Goal: Task Accomplishment & Management: Manage account settings

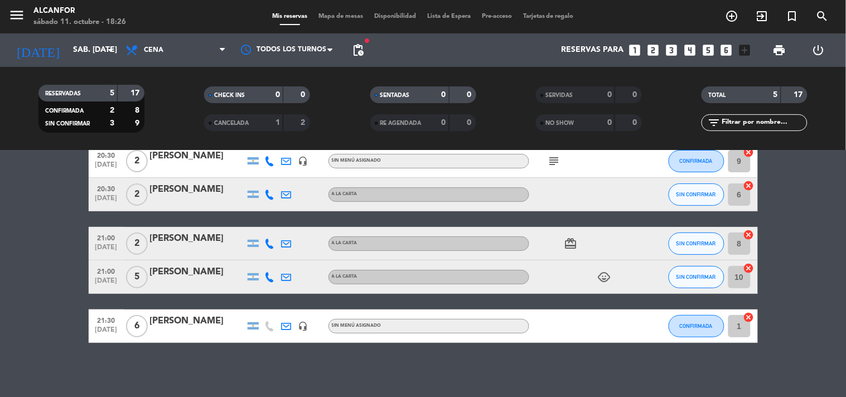
scroll to position [59, 0]
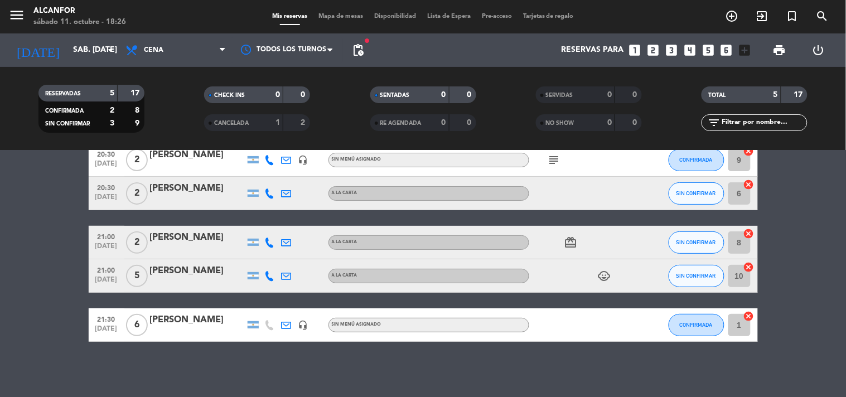
click at [679, 229] on div "SIN CONFIRMAR" at bounding box center [696, 242] width 56 height 33
click at [678, 236] on button "SIN CONFIRMAR" at bounding box center [696, 242] width 56 height 22
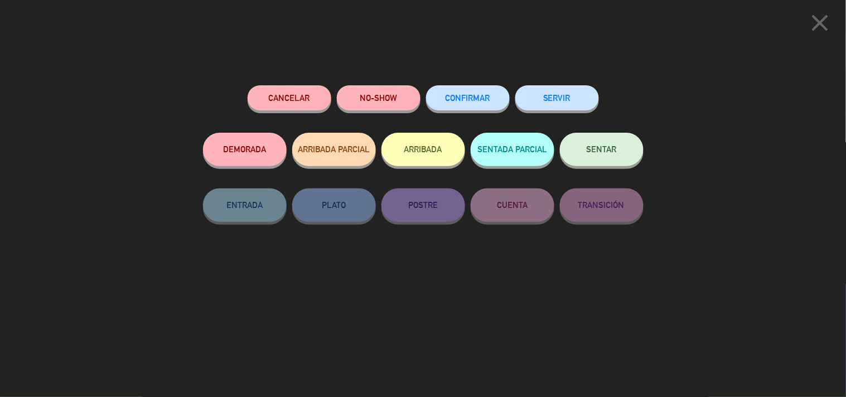
click at [464, 86] on div "CONFIRMAR" at bounding box center [468, 108] width 84 height 47
click at [465, 98] on span "CONFIRMAR" at bounding box center [467, 97] width 45 height 9
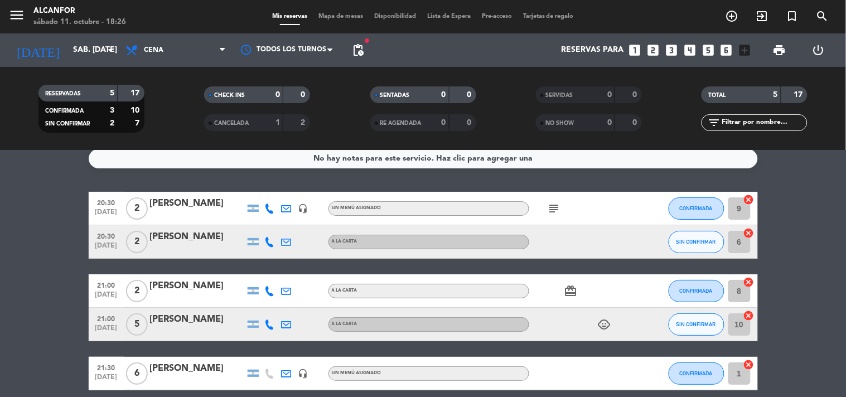
scroll to position [0, 0]
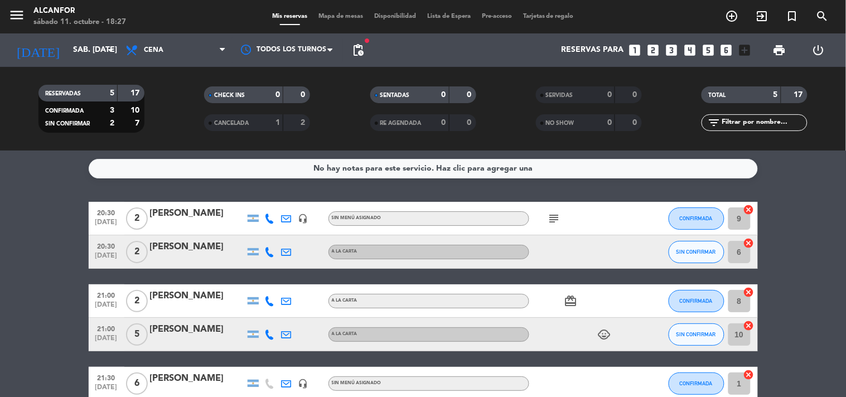
click at [279, 127] on div "1" at bounding box center [269, 123] width 22 height 13
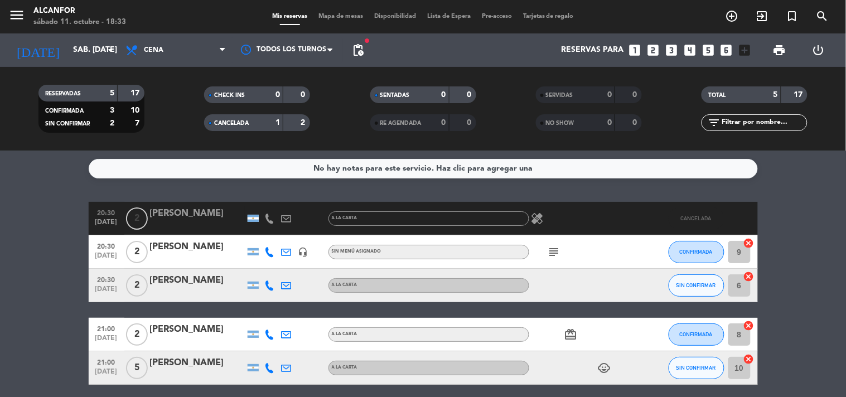
click at [200, 221] on div at bounding box center [197, 225] width 95 height 9
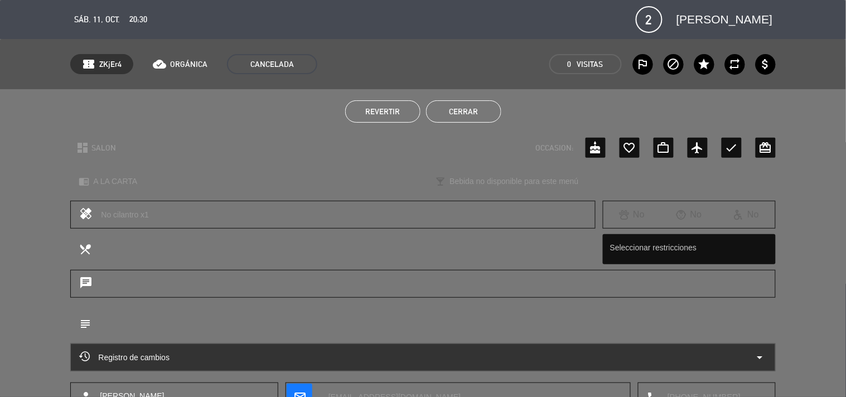
click at [494, 107] on button "Cerrar" at bounding box center [463, 111] width 75 height 22
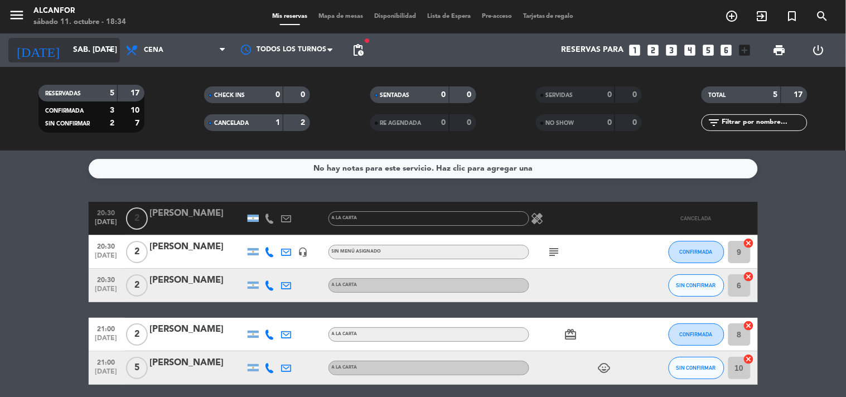
click at [67, 54] on input "sáb. [DATE]" at bounding box center [120, 50] width 106 height 20
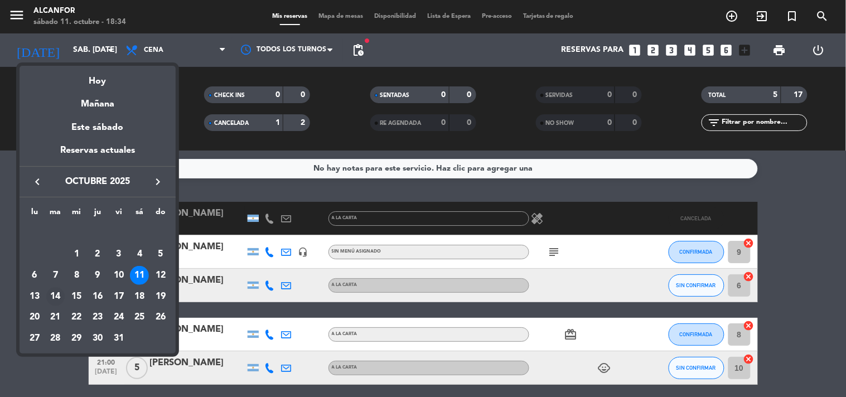
click at [54, 302] on div "14" at bounding box center [55, 296] width 19 height 19
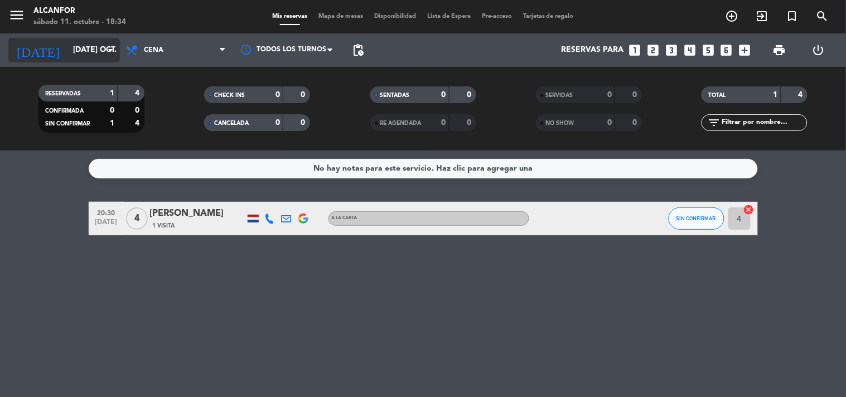
click at [93, 60] on input "[DATE] oct." at bounding box center [120, 50] width 106 height 20
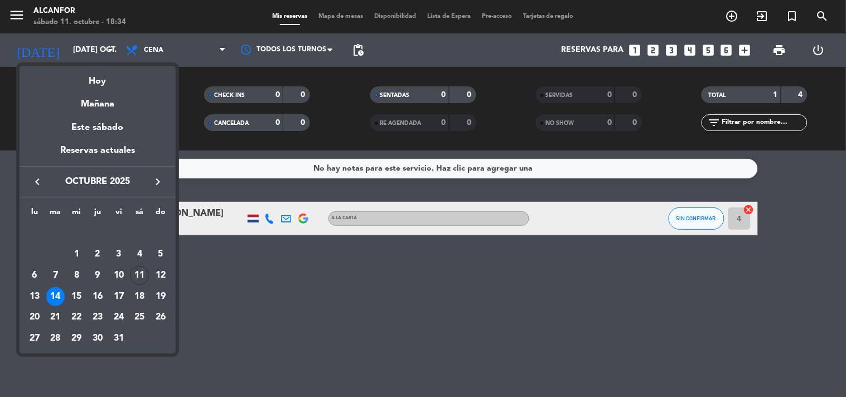
click at [237, 272] on div at bounding box center [423, 198] width 846 height 397
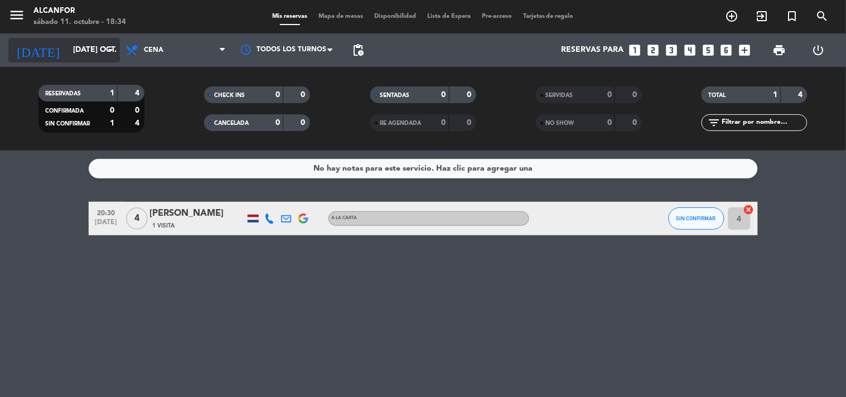
click at [86, 52] on input "[DATE] oct." at bounding box center [120, 50] width 106 height 20
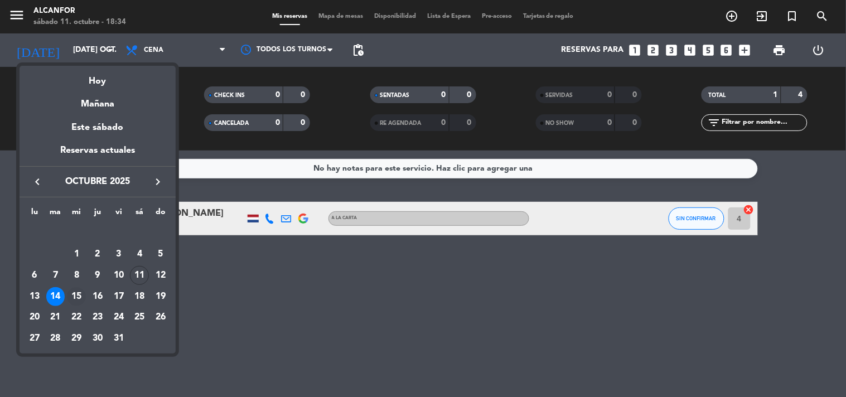
click at [71, 296] on div "15" at bounding box center [76, 296] width 19 height 19
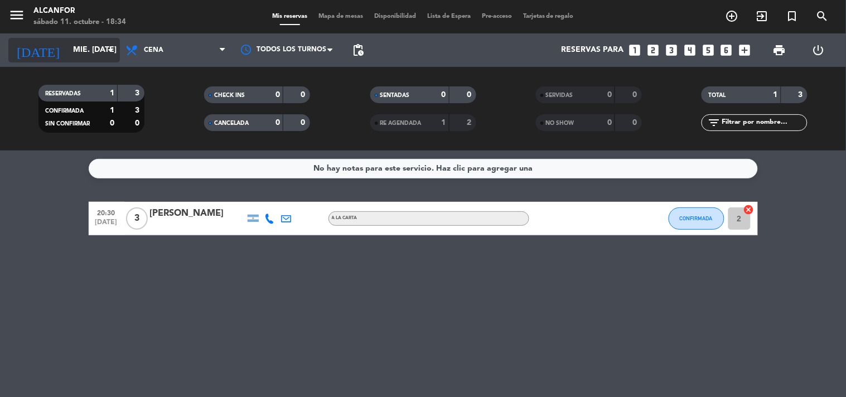
click at [90, 48] on input "mié. [DATE]" at bounding box center [120, 50] width 106 height 20
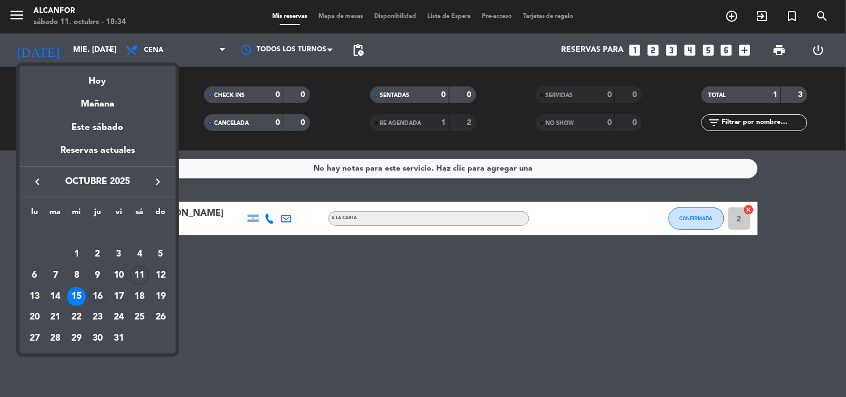
click at [102, 290] on div "16" at bounding box center [97, 296] width 19 height 19
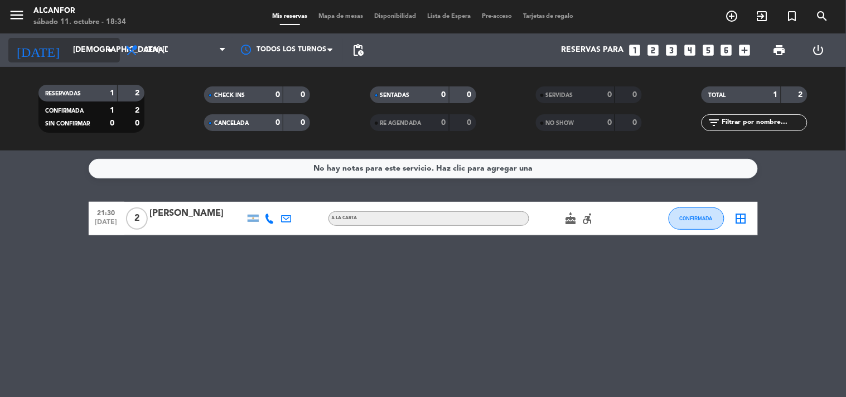
click at [84, 43] on input "[DEMOGRAPHIC_DATA] [DATE]" at bounding box center [120, 50] width 106 height 20
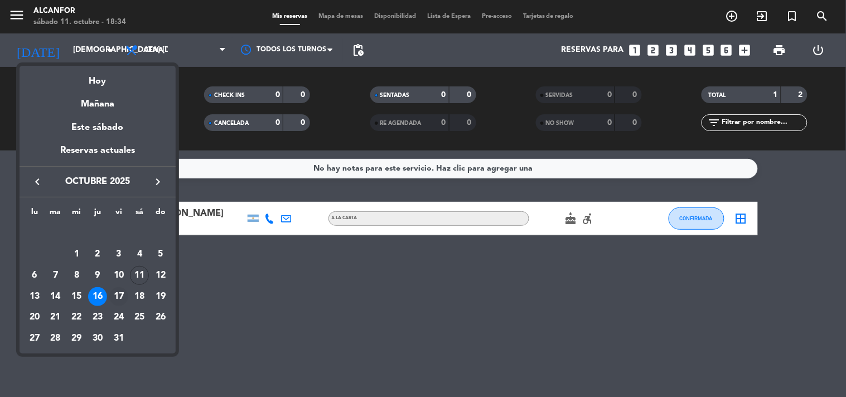
click at [114, 302] on div "17" at bounding box center [118, 296] width 19 height 19
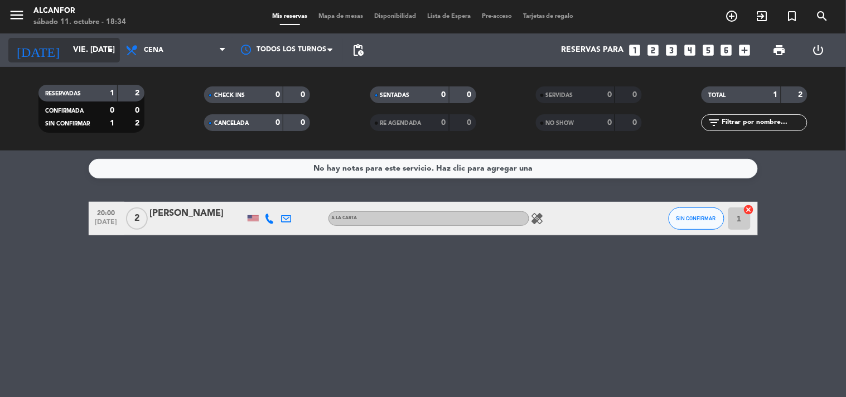
click at [98, 46] on input "vie. [DATE]" at bounding box center [120, 50] width 106 height 20
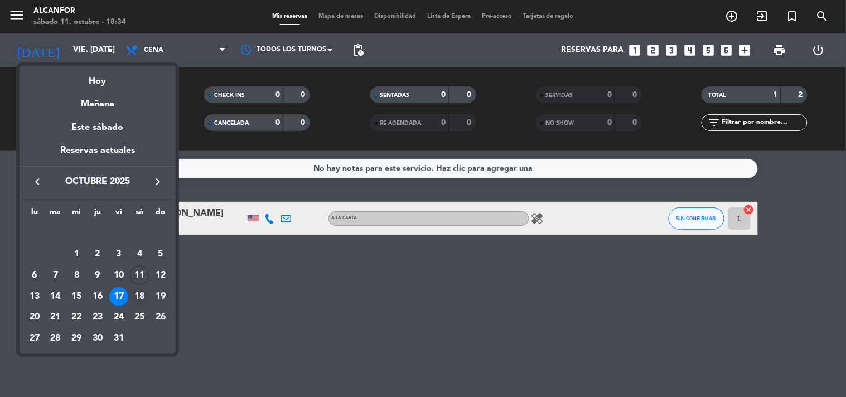
click at [136, 301] on div "18" at bounding box center [139, 296] width 19 height 19
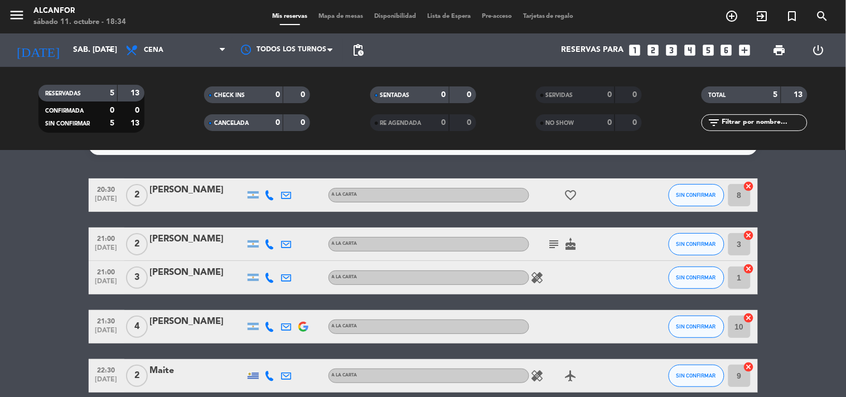
scroll to position [23, 0]
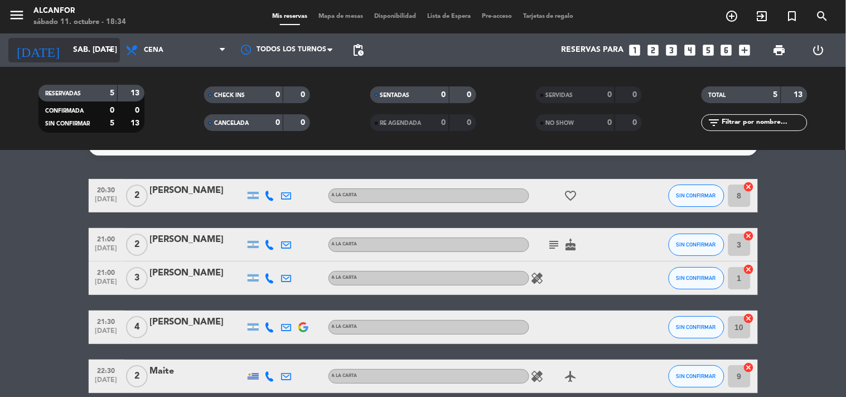
click at [96, 60] on input "sáb. [DATE]" at bounding box center [120, 50] width 106 height 20
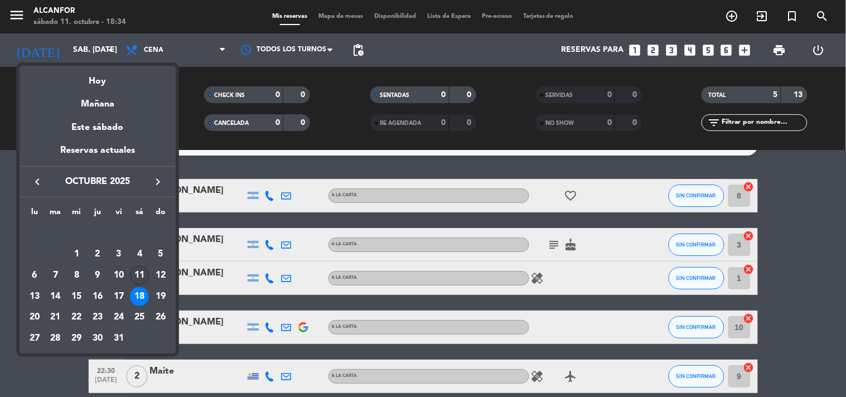
click at [144, 268] on div "11" at bounding box center [139, 275] width 19 height 19
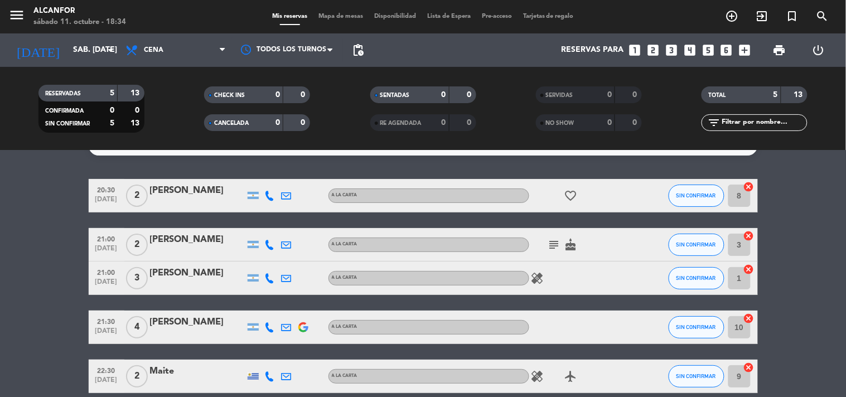
type input "sáb. [DATE]"
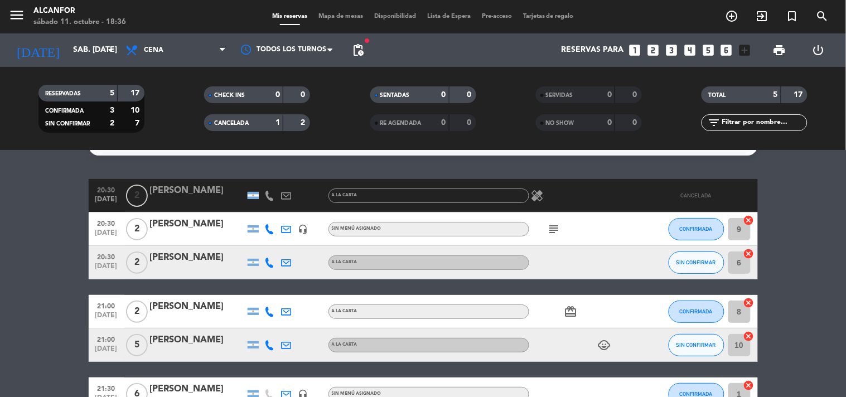
click at [280, 129] on div "1" at bounding box center [269, 123] width 22 height 13
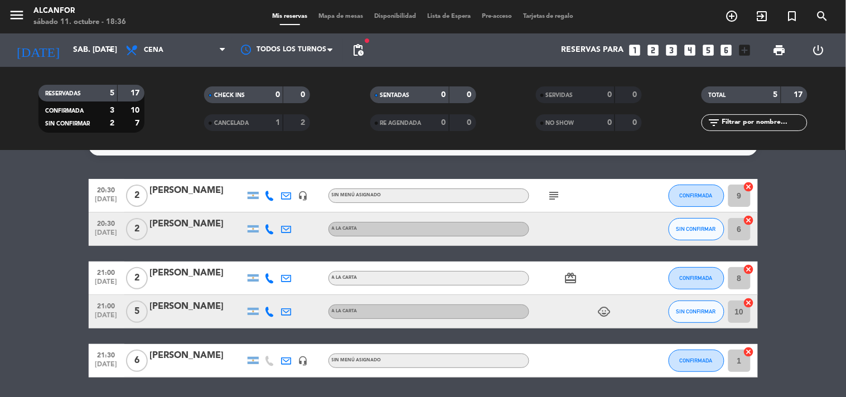
click at [363, 43] on span "fiber_manual_record" at bounding box center [366, 40] width 7 height 7
click at [360, 48] on span "pending_actions" at bounding box center [357, 49] width 13 height 13
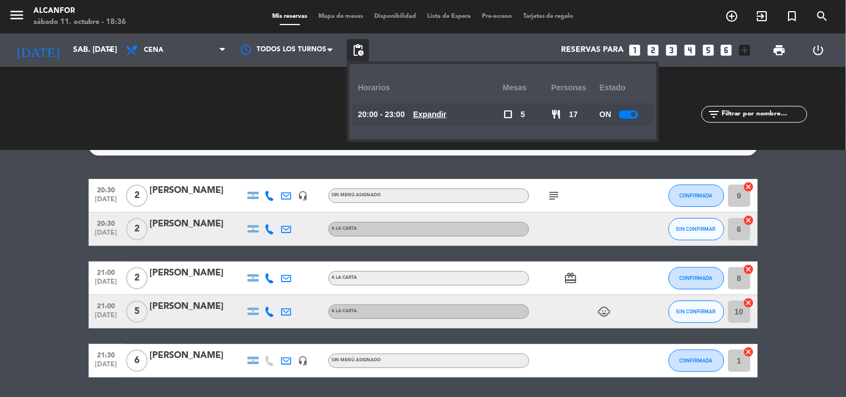
click at [428, 108] on span "Expandir" at bounding box center [429, 114] width 33 height 13
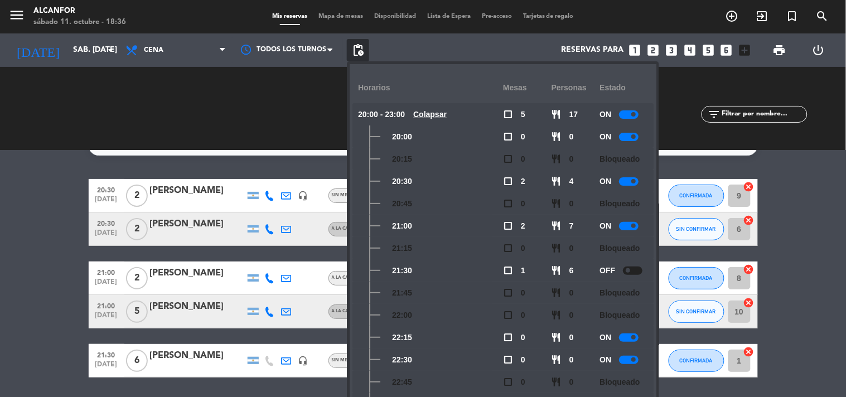
scroll to position [30, 0]
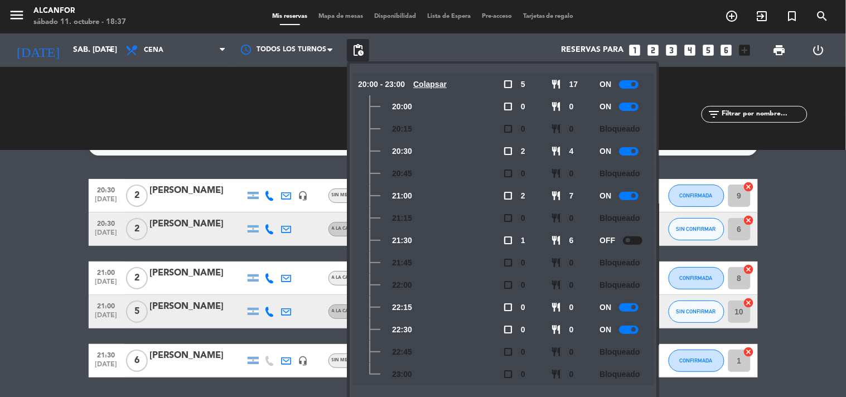
click at [631, 326] on div at bounding box center [629, 330] width 20 height 8
click at [241, 131] on div "CHECK INS 0 0 CANCELADA 1 2" at bounding box center [257, 108] width 166 height 61
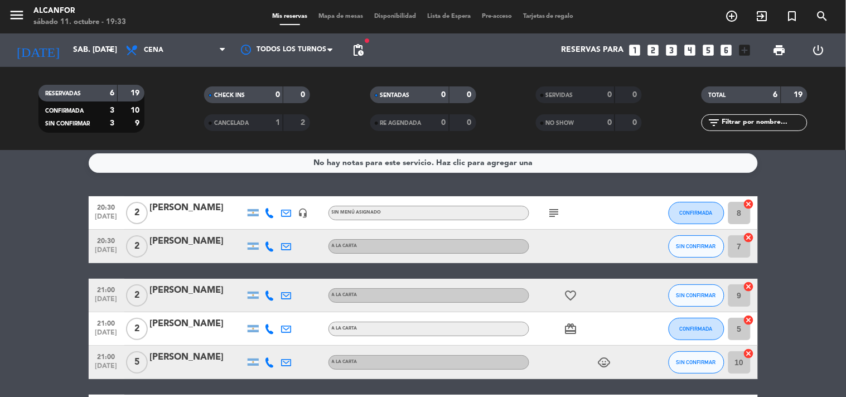
scroll to position [0, 0]
